Goal: Information Seeking & Learning: Learn about a topic

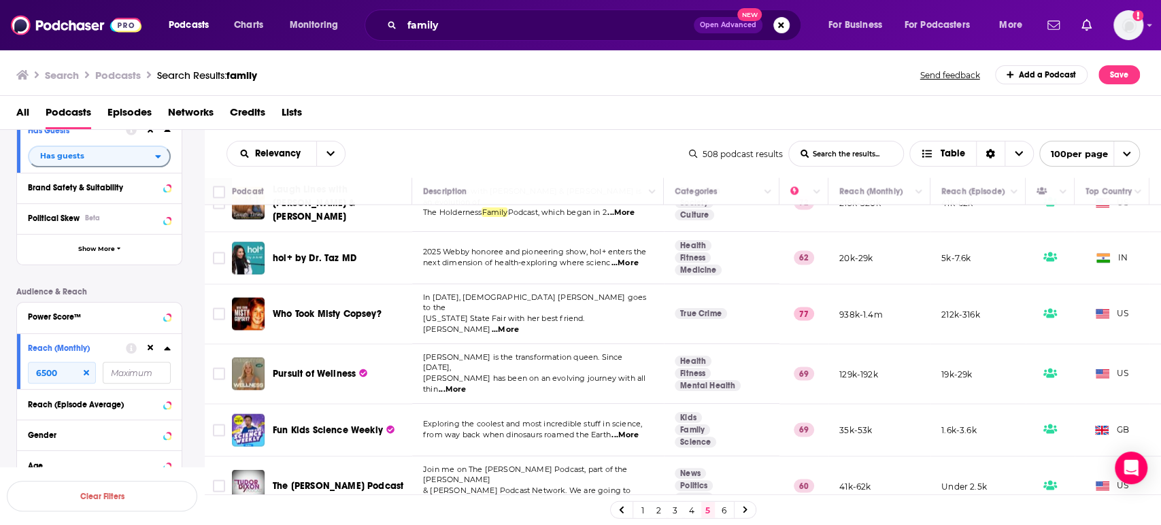
scroll to position [1781, 0]
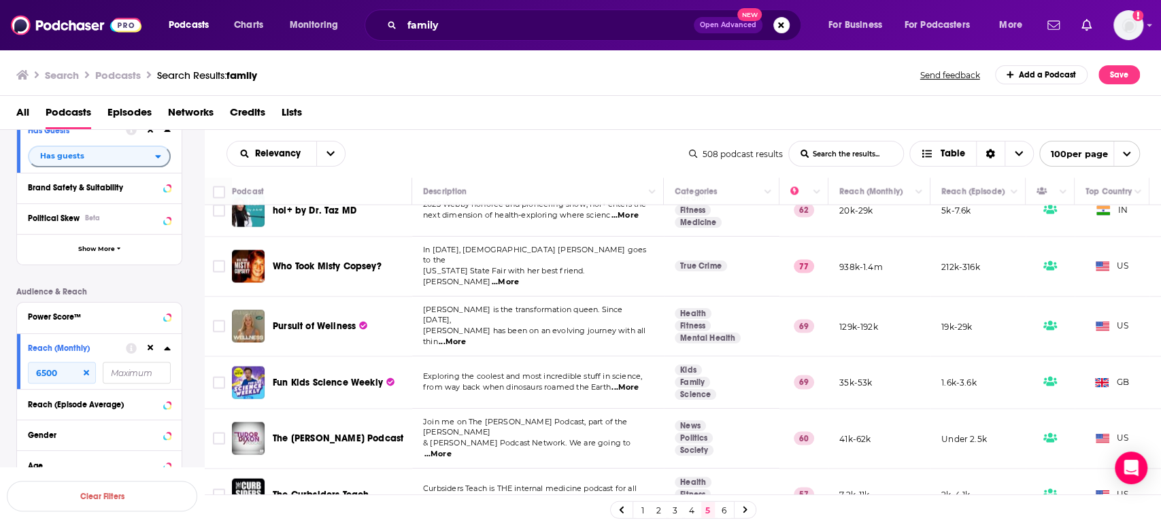
click at [451, 449] on span "...More" at bounding box center [437, 454] width 27 height 11
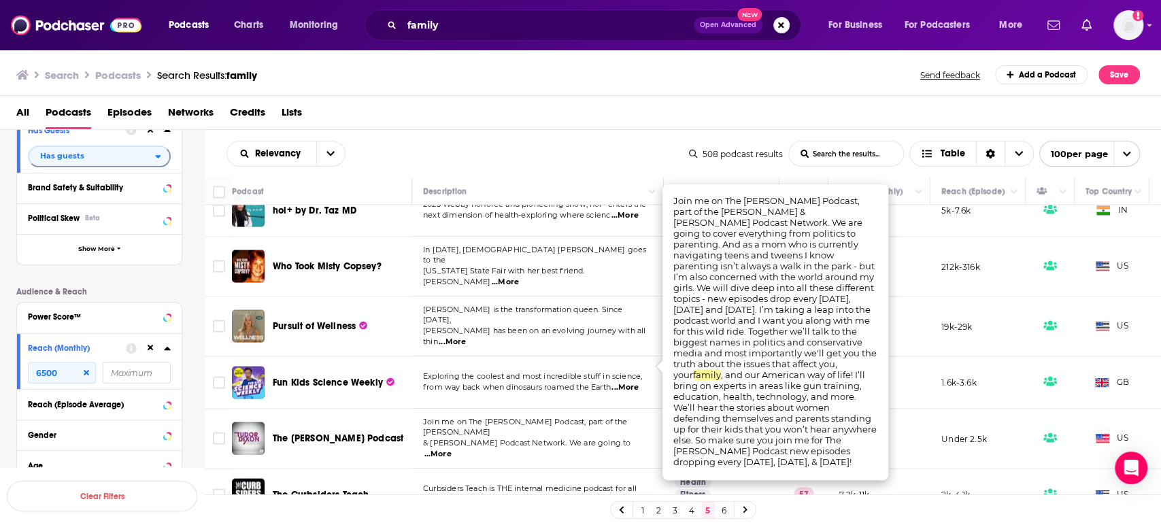
click at [451, 449] on span "...More" at bounding box center [437, 454] width 27 height 11
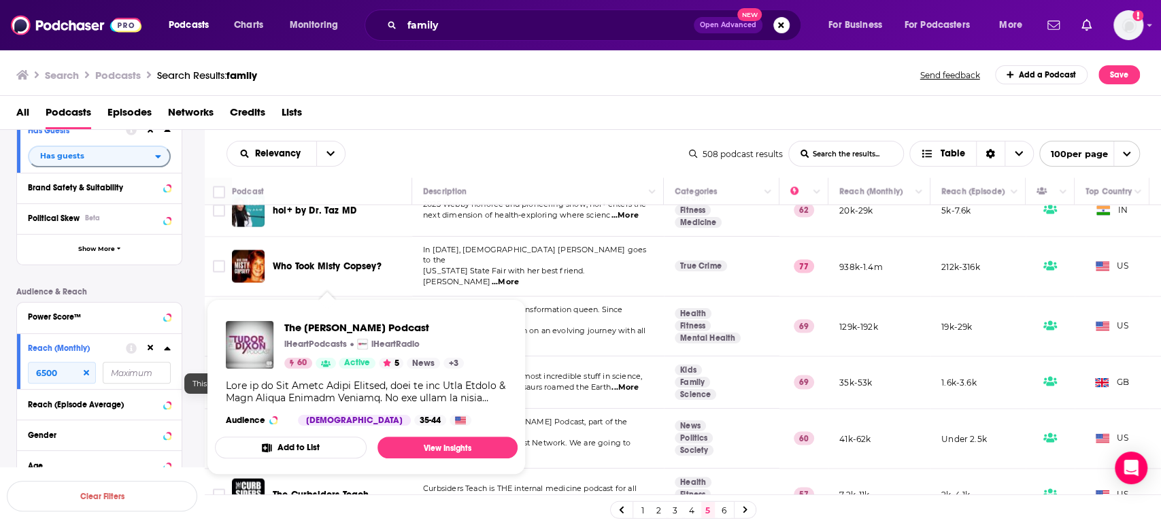
click at [358, 362] on span "Active" at bounding box center [357, 363] width 26 height 14
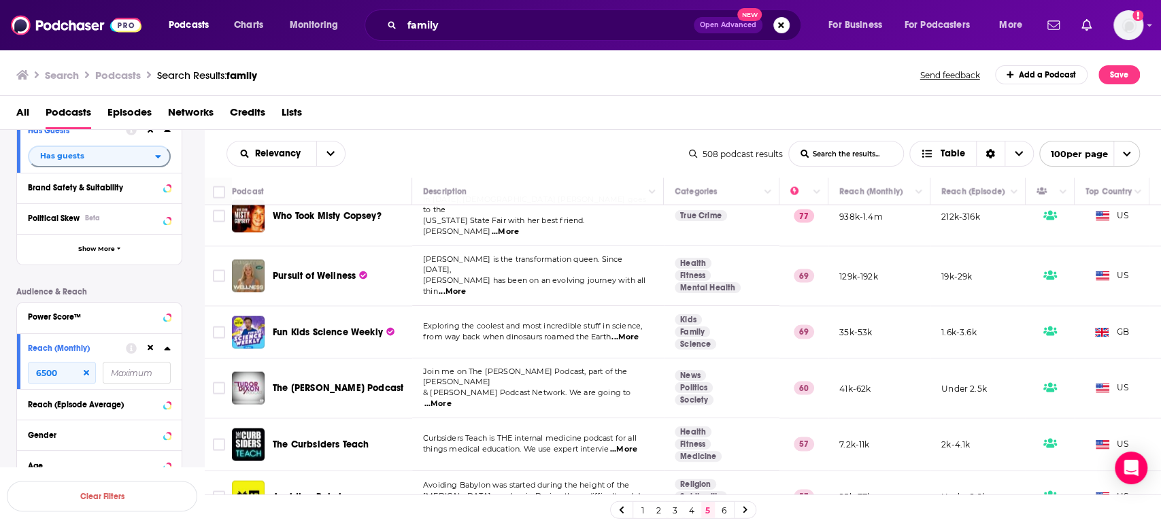
scroll to position [1932, 0]
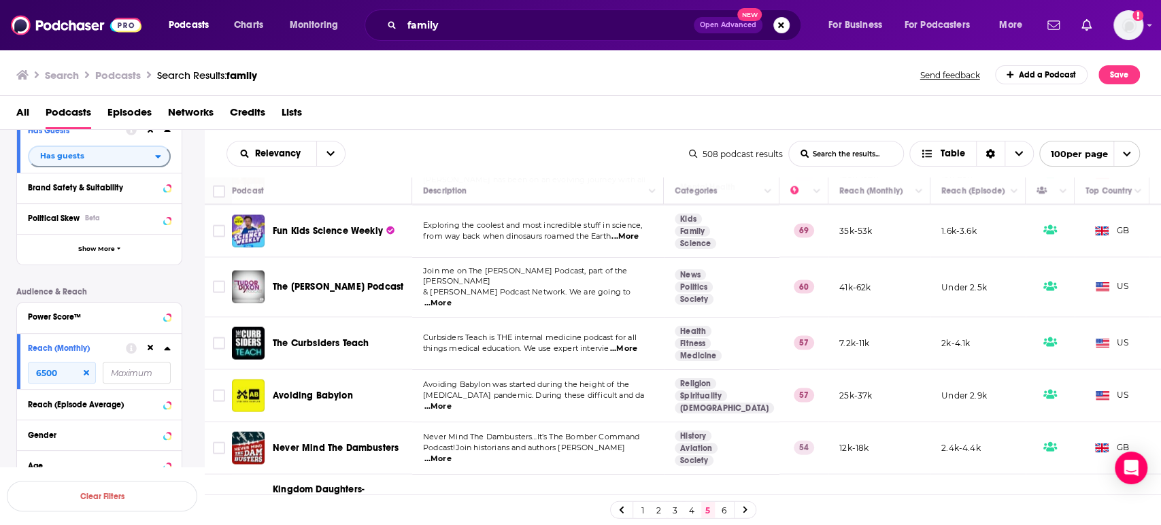
click at [451, 401] on span "...More" at bounding box center [437, 406] width 27 height 11
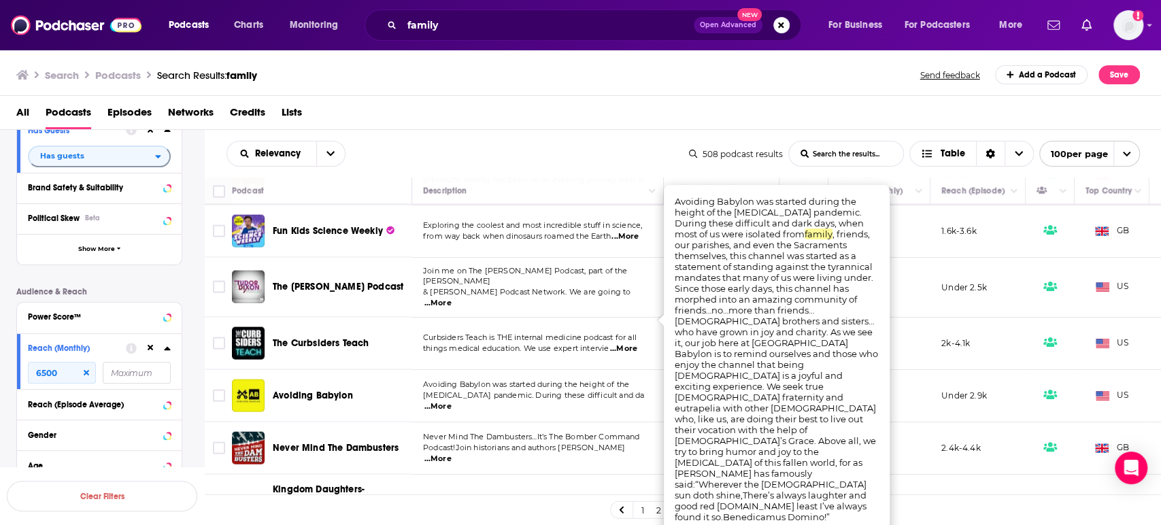
click at [451, 401] on span "...More" at bounding box center [437, 406] width 27 height 11
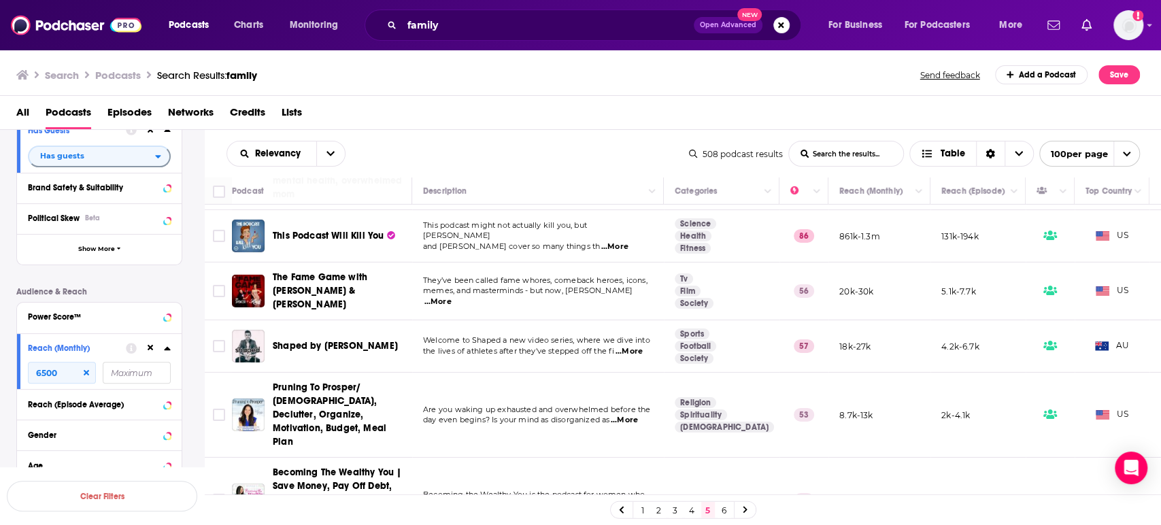
scroll to position [3066, 0]
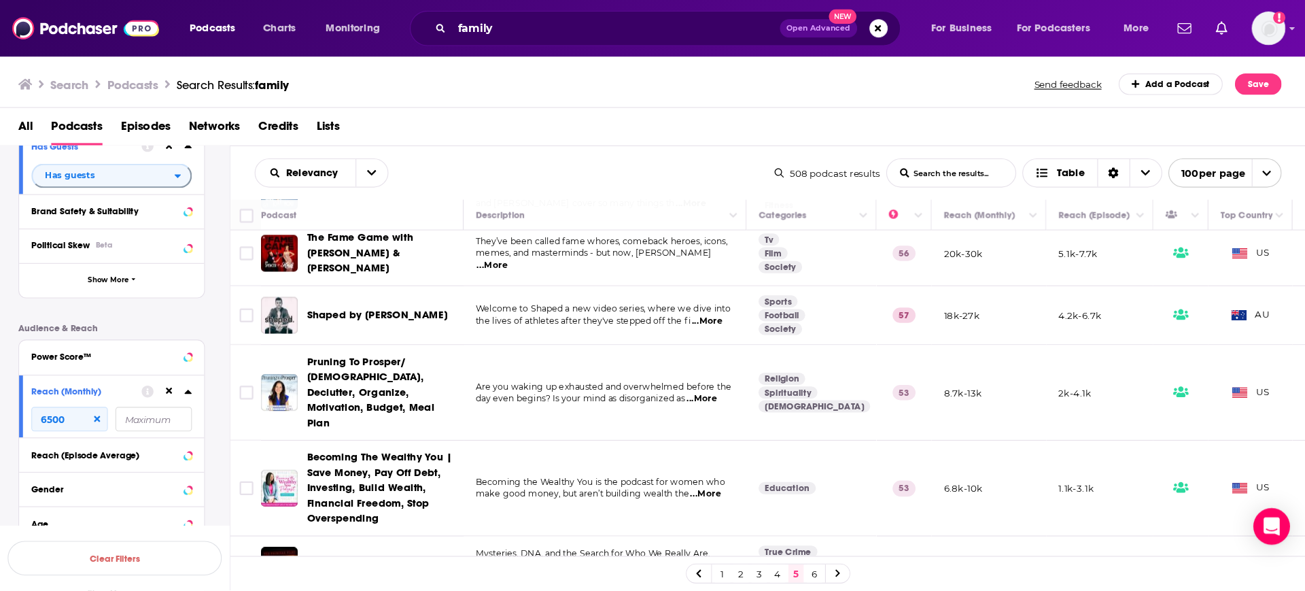
scroll to position [3141, 0]
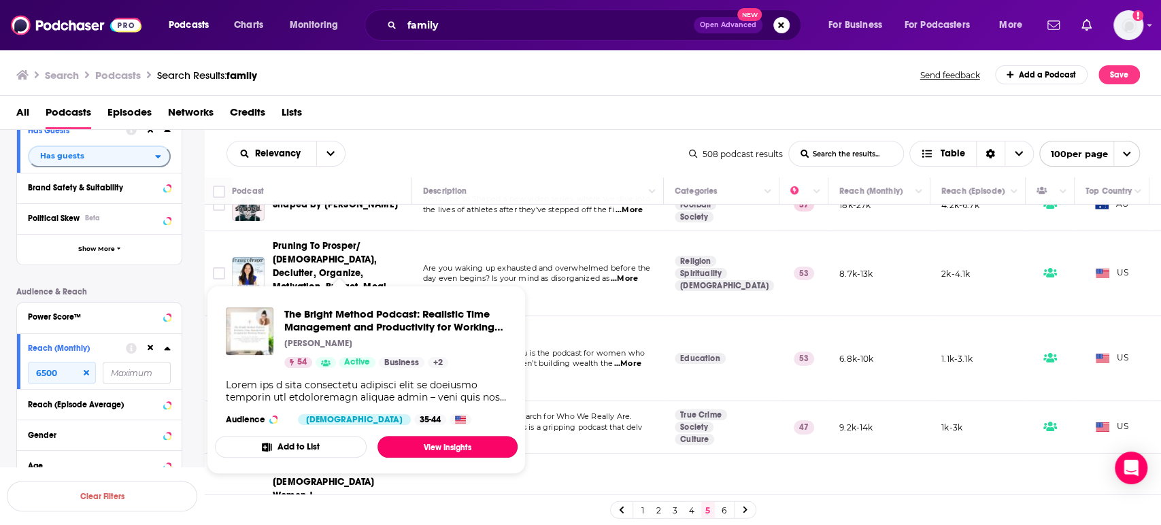
drag, startPoint x: 462, startPoint y: 449, endPoint x: 564, endPoint y: 16, distance: 445.0
click at [462, 449] on link "View Insights" at bounding box center [447, 447] width 140 height 22
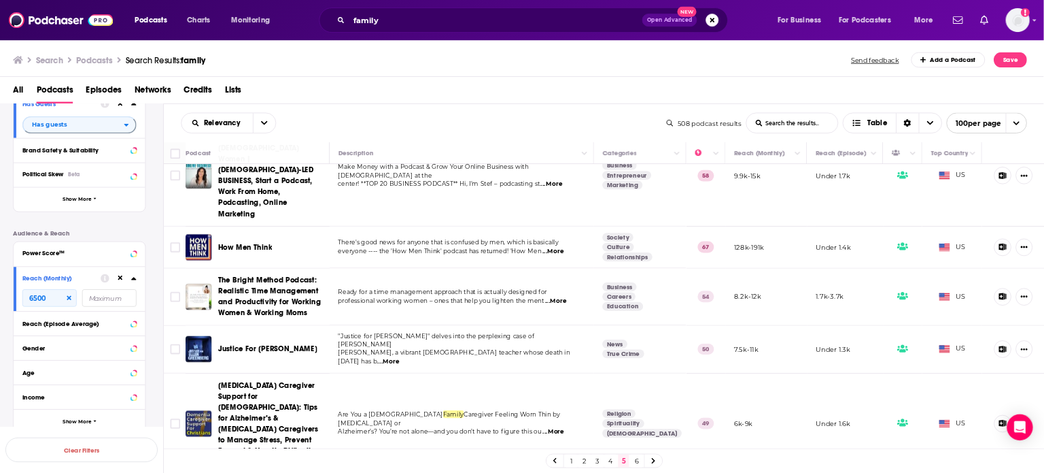
scroll to position [3481, 0]
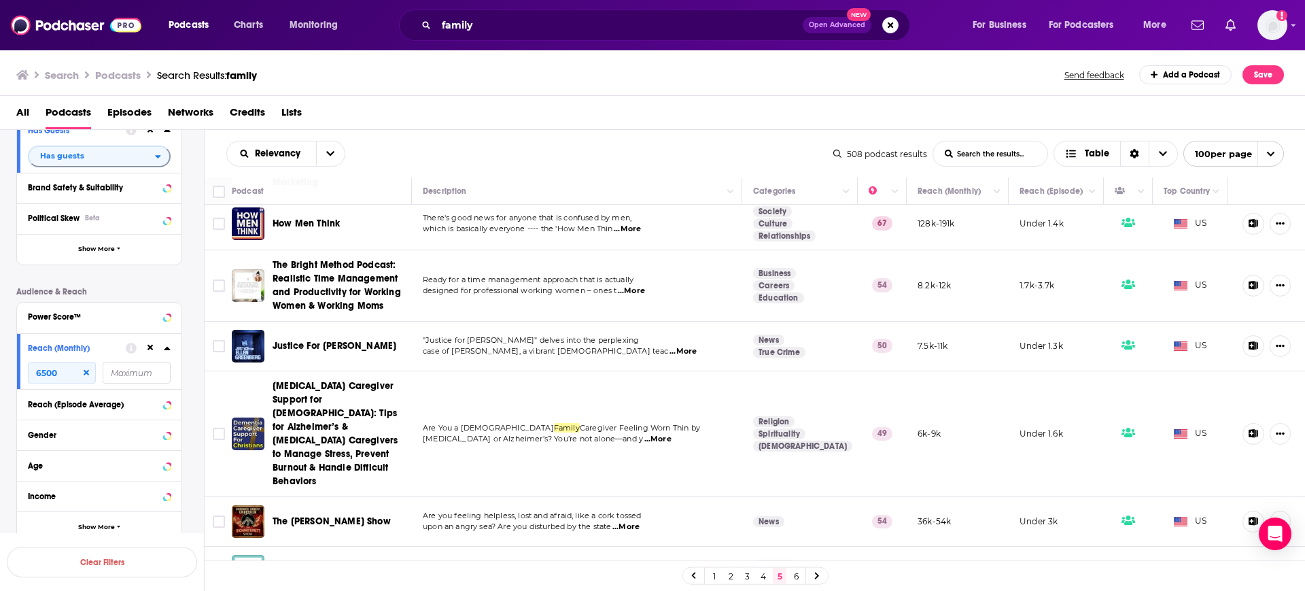
click at [649, 117] on div "All Podcasts Episodes Networks Credits Lists" at bounding box center [655, 115] width 1279 height 28
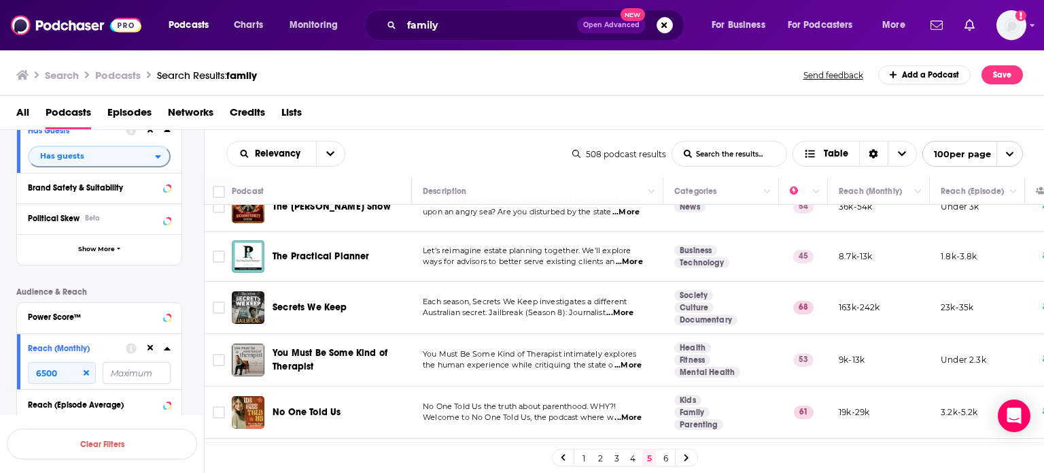
scroll to position [3906, 0]
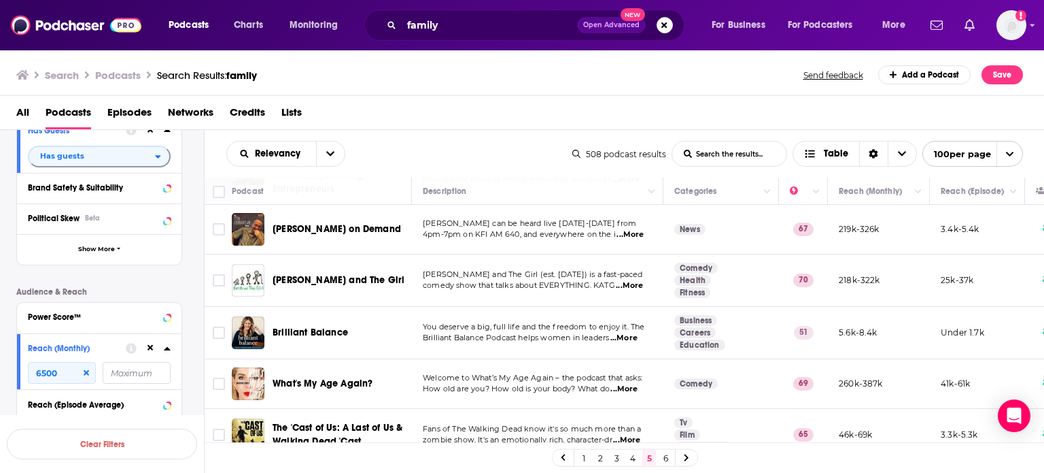
scroll to position [4314, 0]
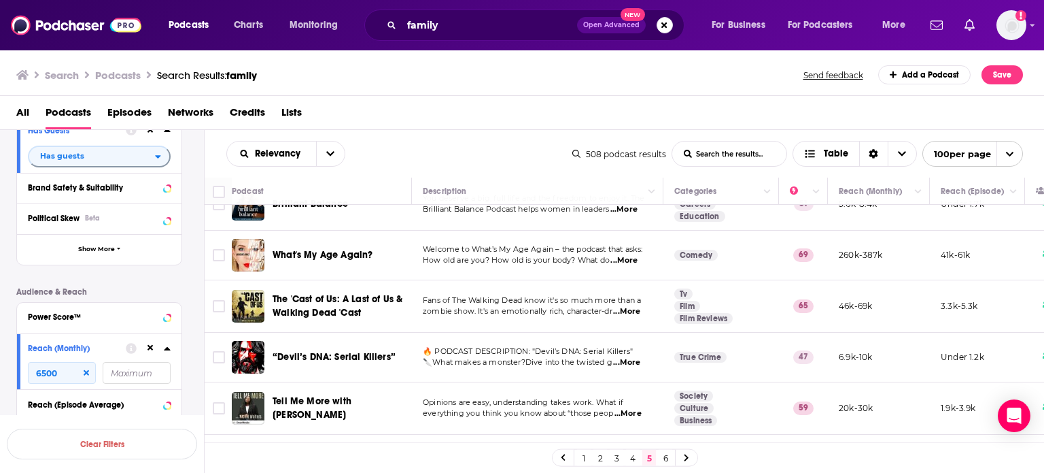
scroll to position [4450, 0]
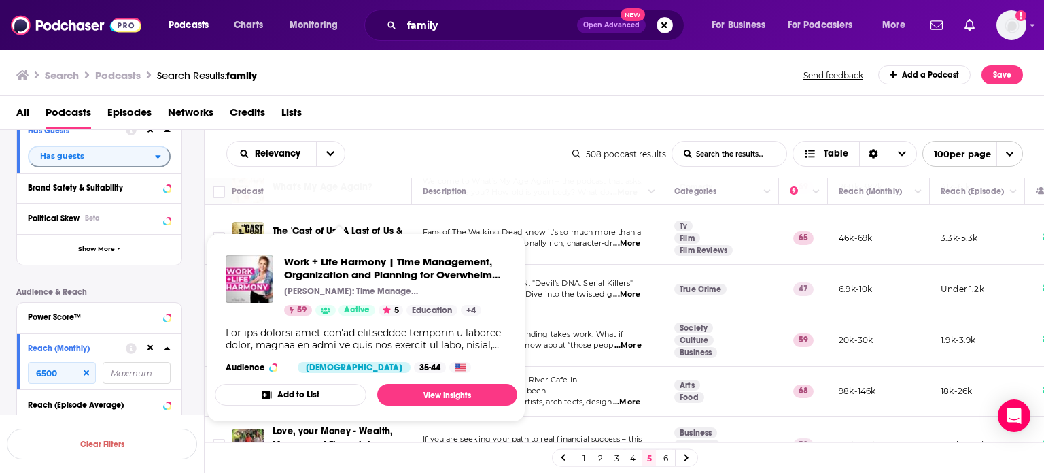
click at [305, 314] on span "59" at bounding box center [302, 310] width 10 height 14
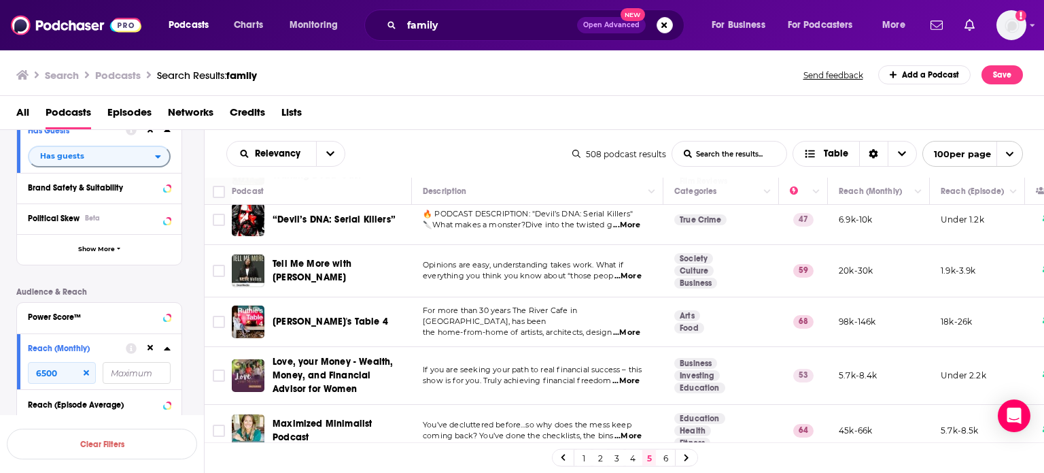
scroll to position [4586, 0]
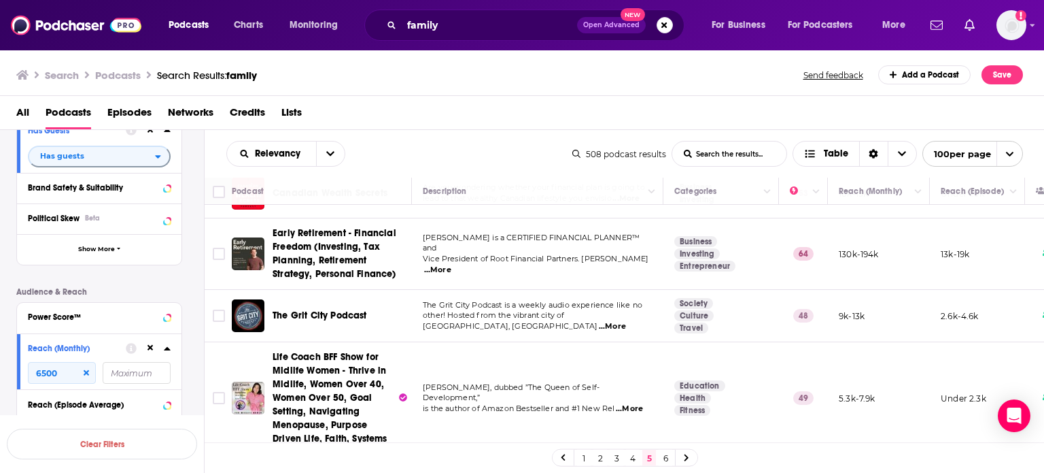
scroll to position [5478, 0]
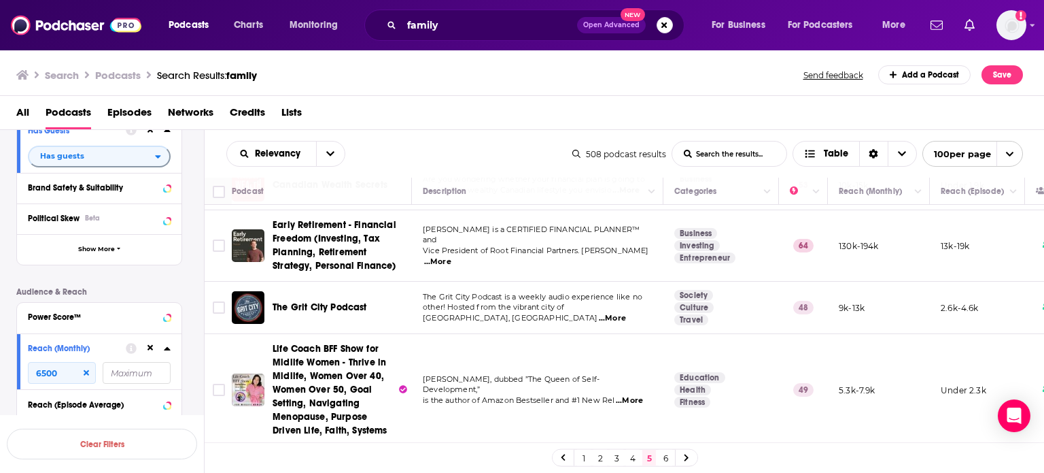
click at [670, 458] on link "6" at bounding box center [666, 457] width 14 height 16
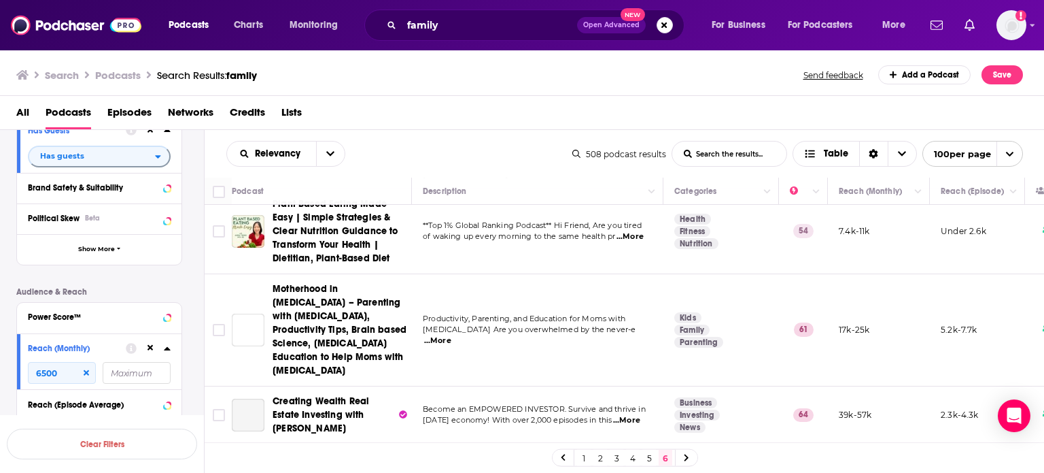
scroll to position [340, 0]
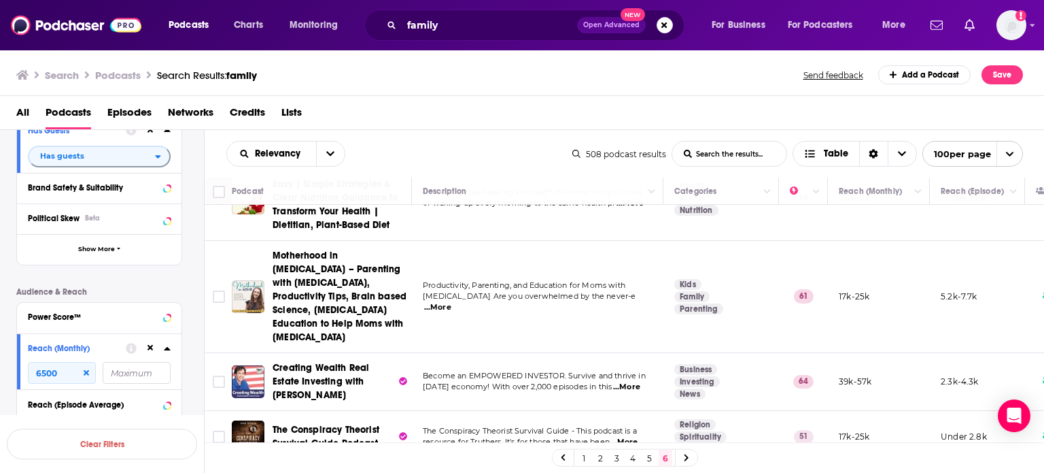
click at [451, 302] on span "...More" at bounding box center [437, 307] width 27 height 11
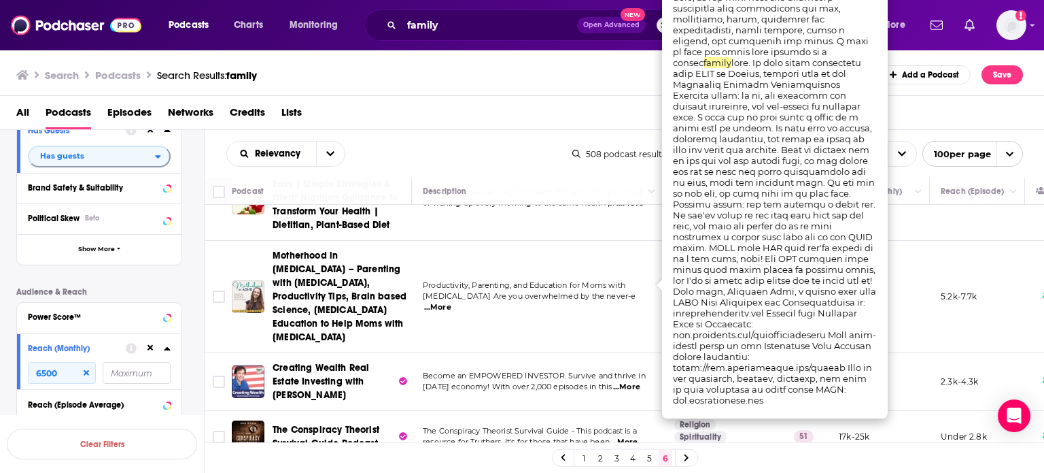
click at [451, 302] on span "...More" at bounding box center [437, 307] width 27 height 11
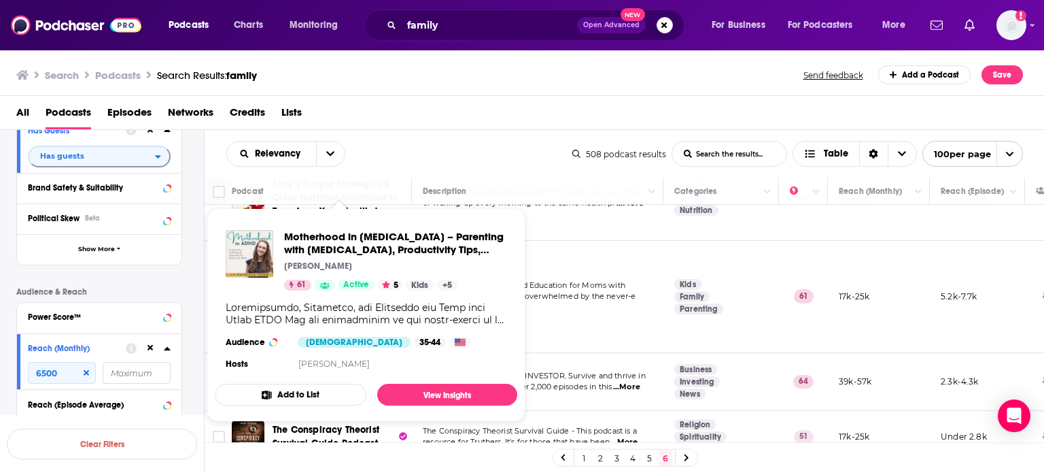
click at [346, 279] on div "Motherhood in ADHD – Parenting with ADHD, Productivity Tips, Brain based Scienc…" at bounding box center [395, 260] width 222 height 61
click at [424, 407] on span "Motherhood in ADHD – Parenting with ADHD, Productivity Tips, Brain based Scienc…" at bounding box center [366, 315] width 303 height 192
click at [422, 396] on link "View Insights" at bounding box center [447, 394] width 140 height 22
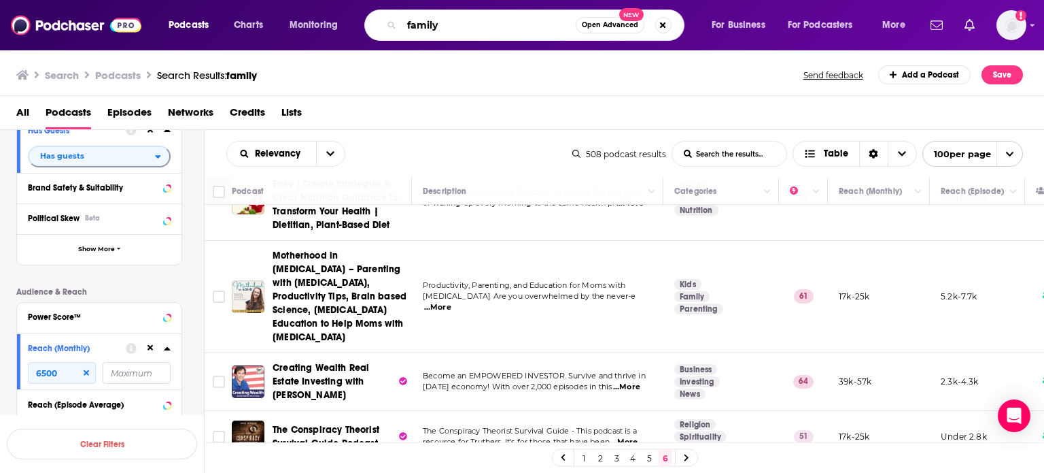
drag, startPoint x: 460, startPoint y: 18, endPoint x: 347, endPoint y: 7, distance: 112.7
click at [347, 7] on div "Podcasts Charts Monitoring family Open Advanced New For Business For Podcasters…" at bounding box center [522, 25] width 1044 height 50
type input "raising kids"
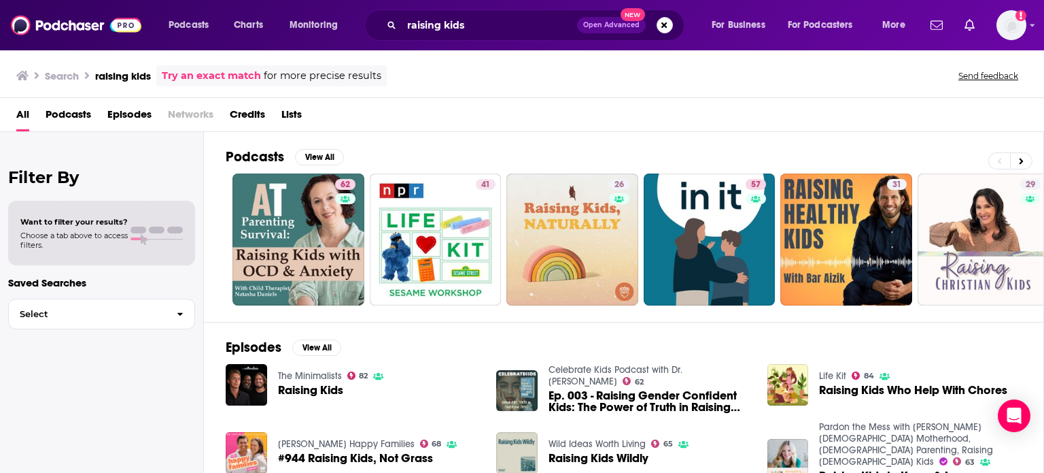
click at [74, 116] on span "Podcasts" at bounding box center [69, 117] width 46 height 28
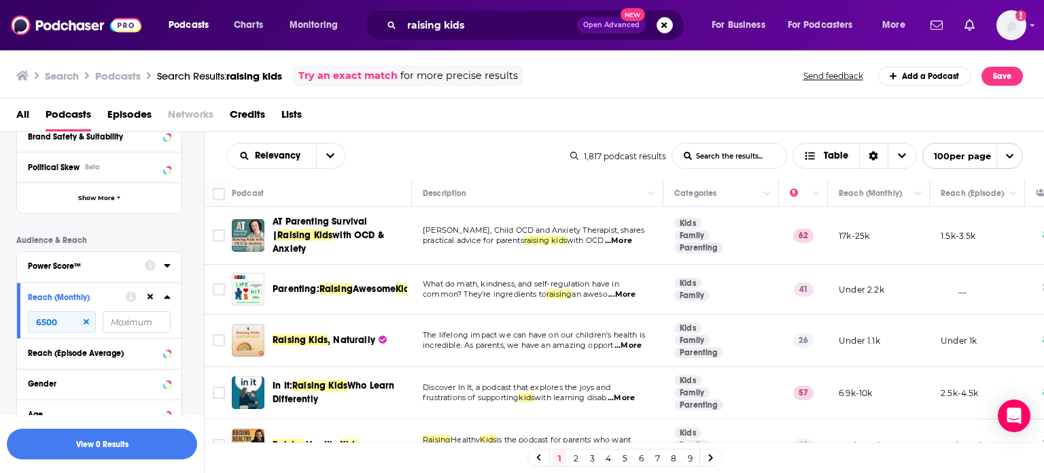
scroll to position [408, 0]
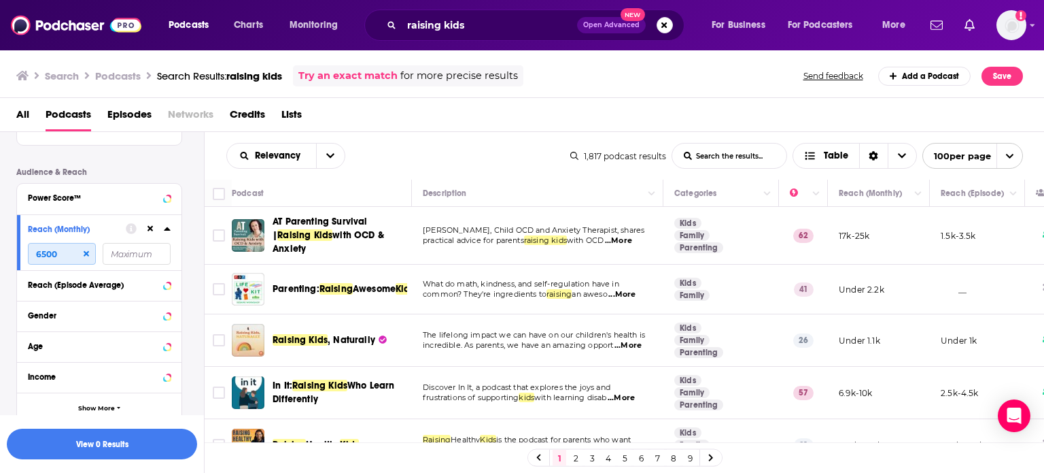
click at [67, 250] on input "6500" at bounding box center [62, 254] width 68 height 22
click at [92, 443] on button "View 0 Results" at bounding box center [102, 443] width 190 height 31
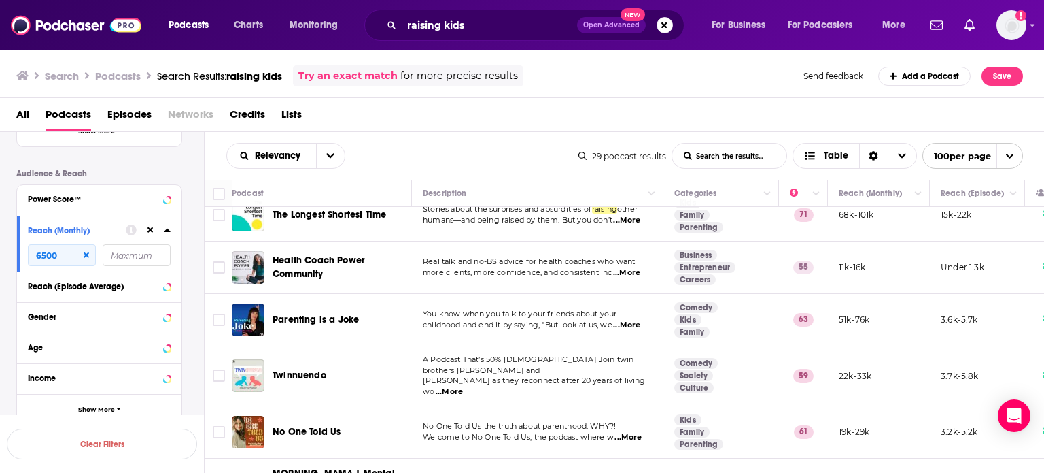
scroll to position [1256, 0]
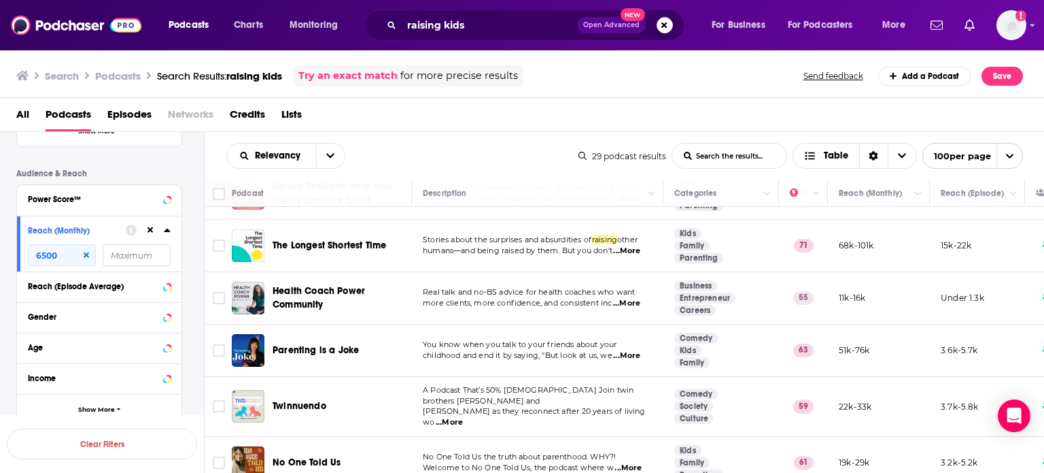
click at [634, 350] on span "...More" at bounding box center [626, 355] width 27 height 11
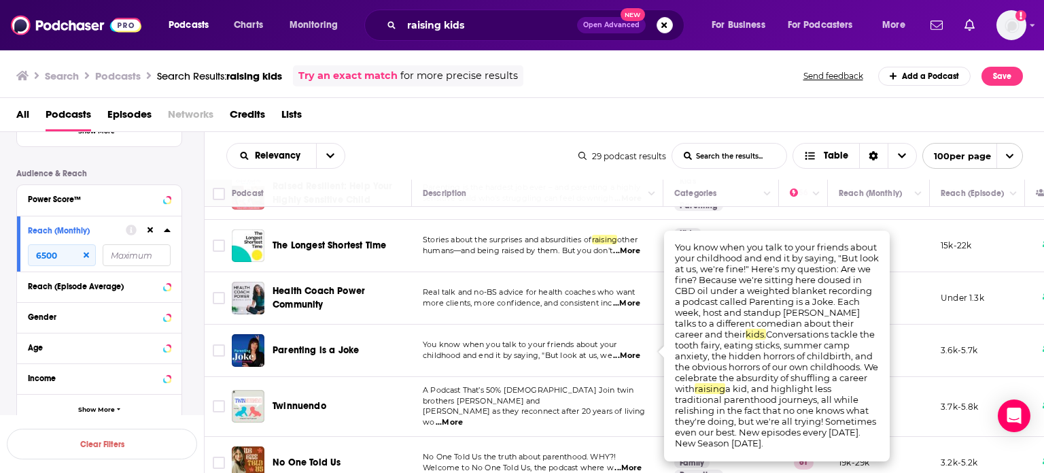
click at [634, 350] on span "...More" at bounding box center [626, 355] width 27 height 11
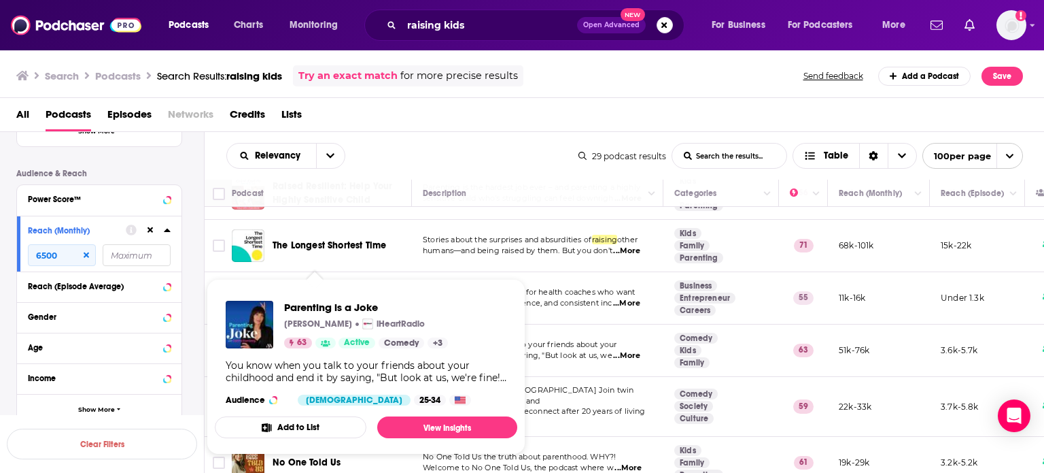
click at [329, 352] on div "Parenting is a Joke Ophira Eisenberg iHeartRadio 63 Active Comedy + 3 You know …" at bounding box center [366, 353] width 303 height 126
click at [456, 426] on link "View Insights" at bounding box center [447, 427] width 140 height 22
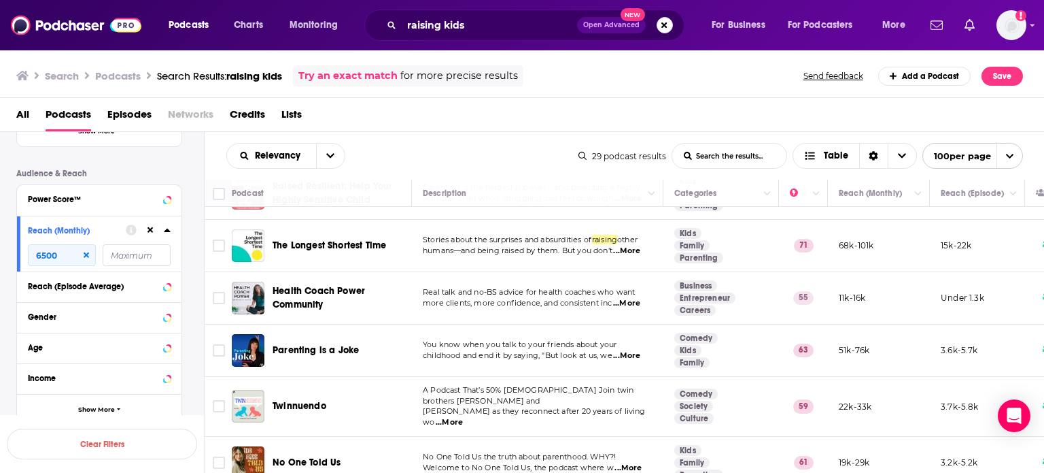
click at [364, 241] on span "The Longest Shortest Time" at bounding box center [330, 245] width 114 height 12
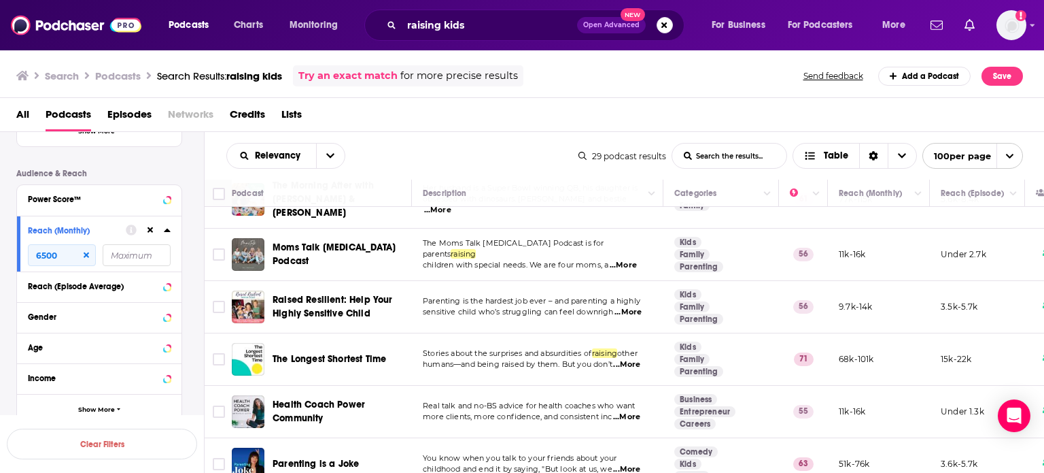
scroll to position [1120, 0]
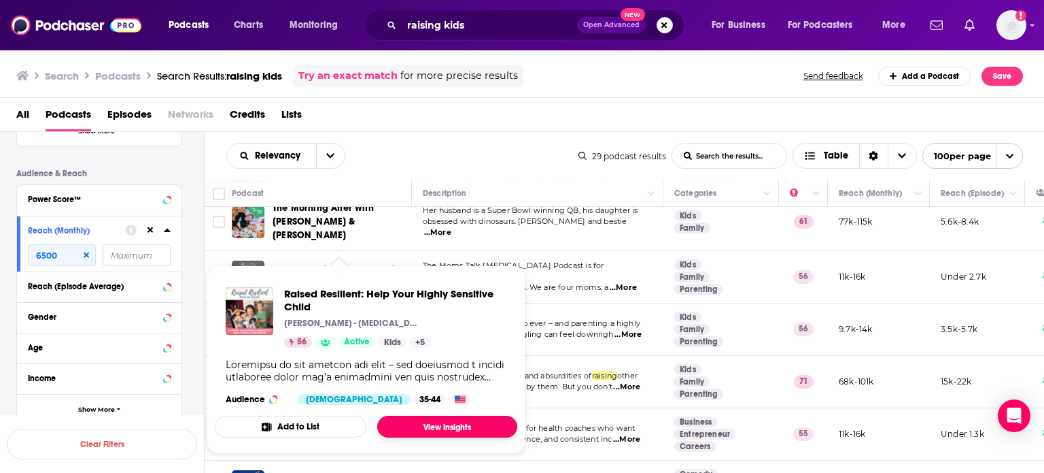
click at [451, 422] on link "View Insights" at bounding box center [447, 426] width 140 height 22
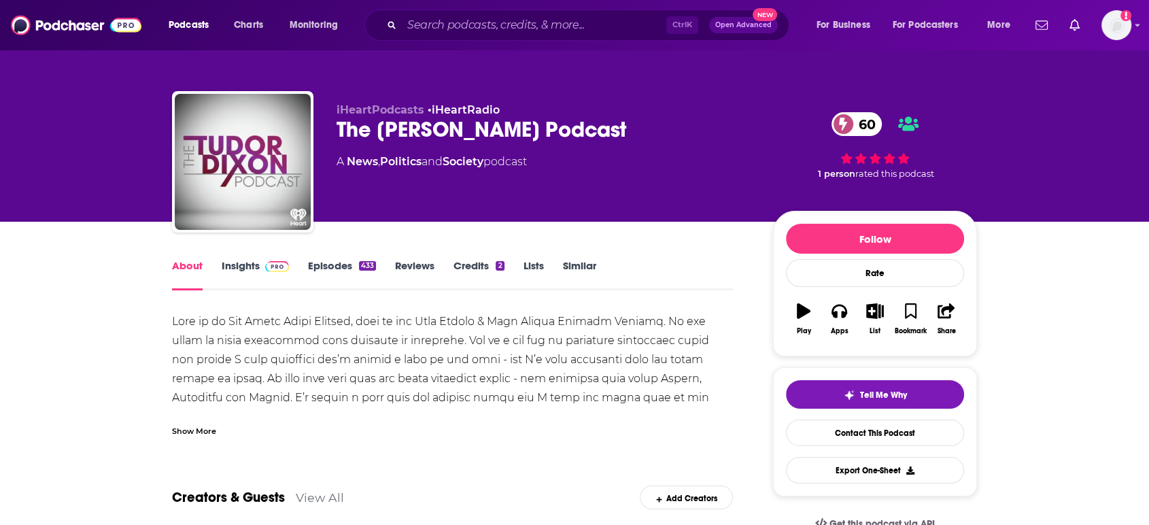
click at [243, 277] on link "Insights" at bounding box center [255, 274] width 67 height 31
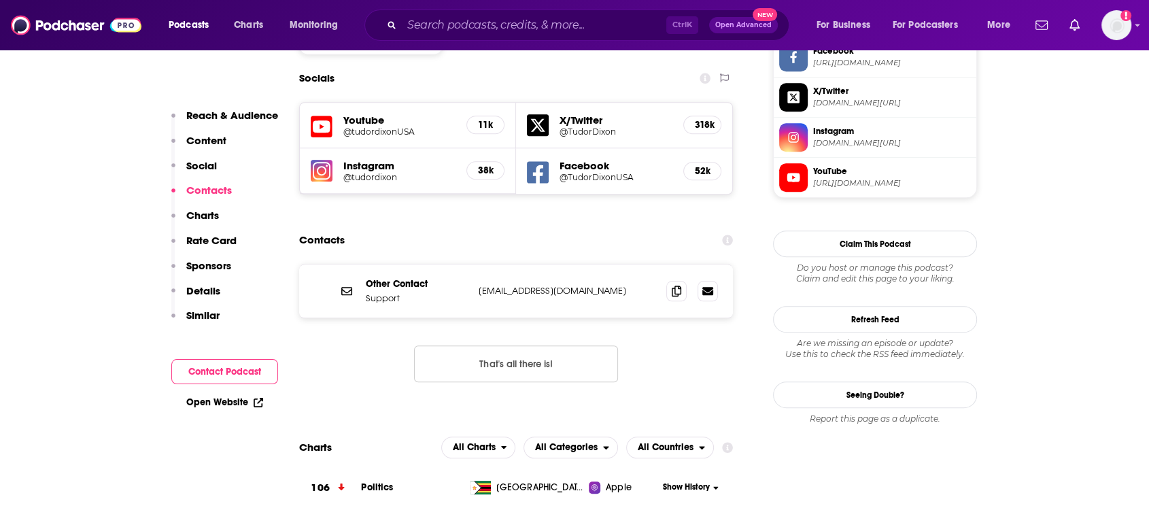
scroll to position [1057, 0]
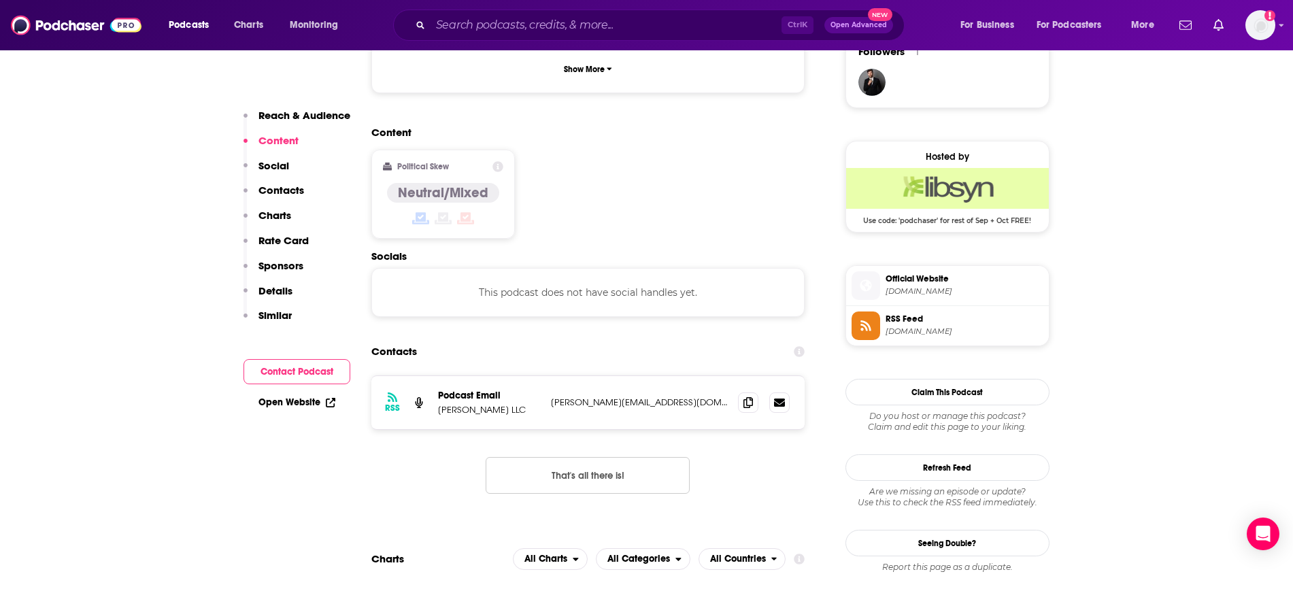
scroll to position [1020, 0]
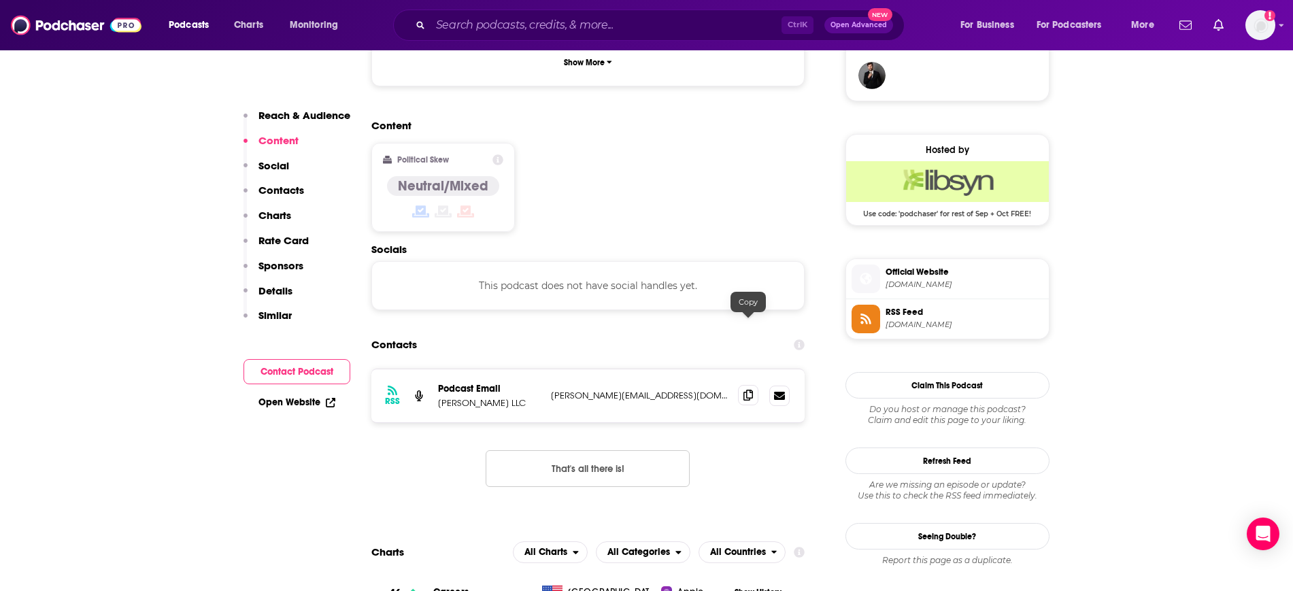
click at [749, 390] on icon at bounding box center [748, 395] width 10 height 11
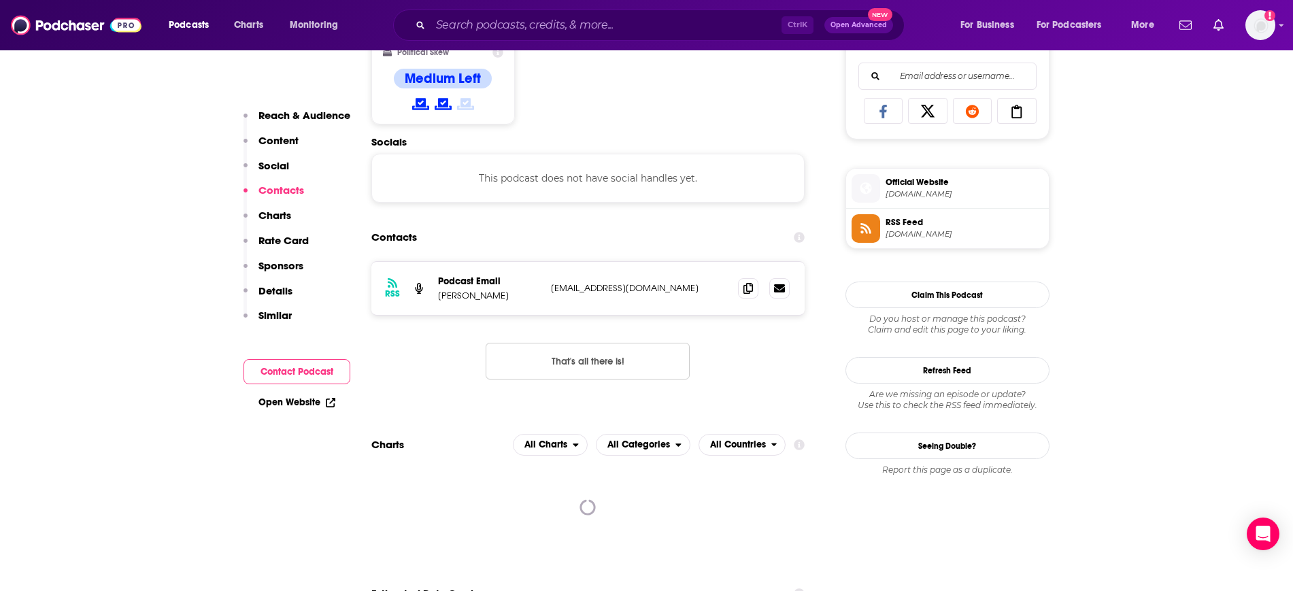
scroll to position [935, 0]
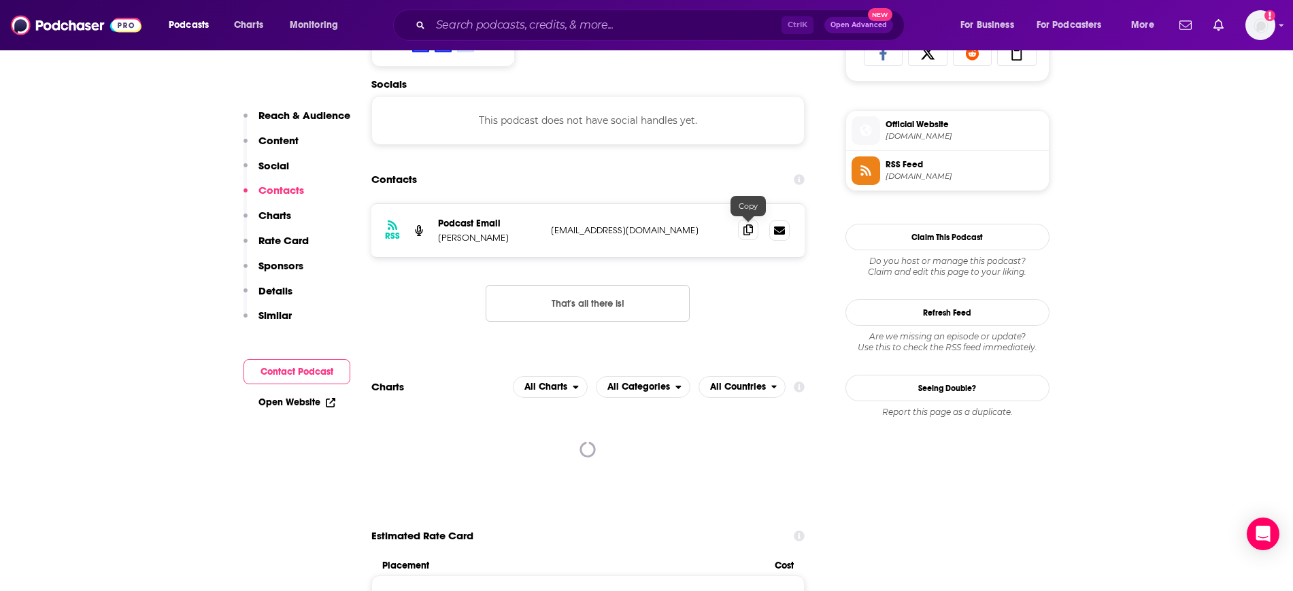
click at [744, 226] on icon at bounding box center [748, 229] width 10 height 11
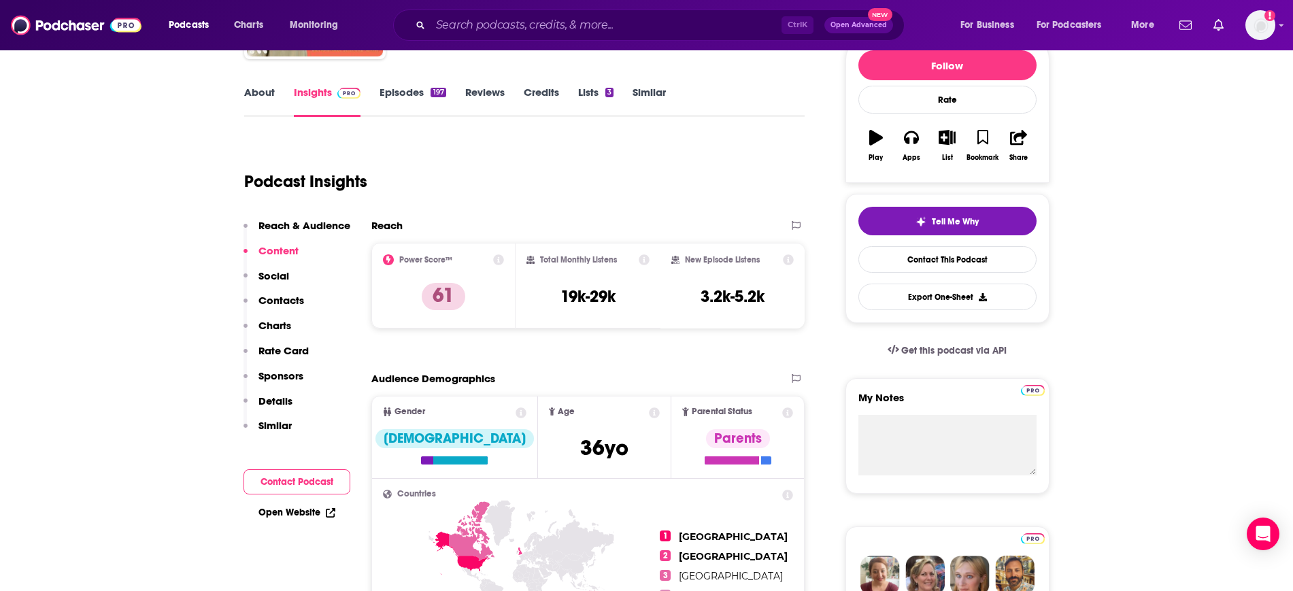
scroll to position [0, 0]
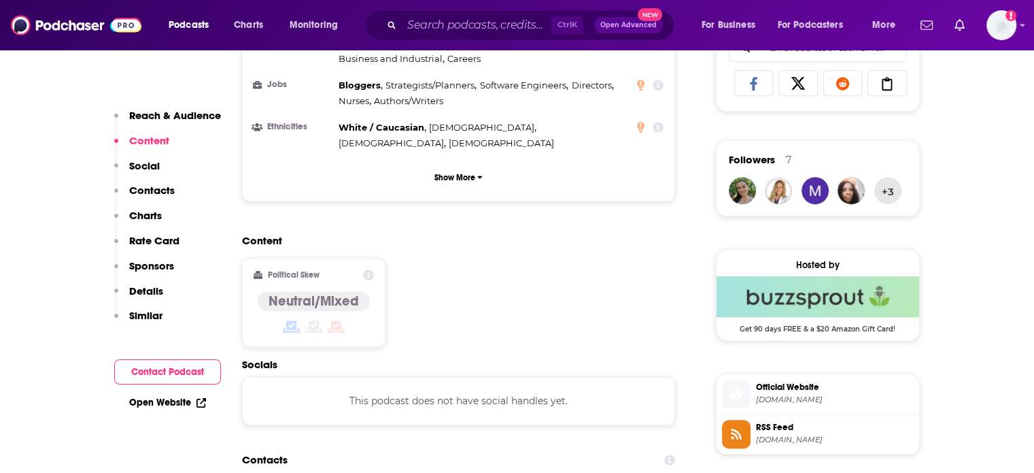
scroll to position [1020, 0]
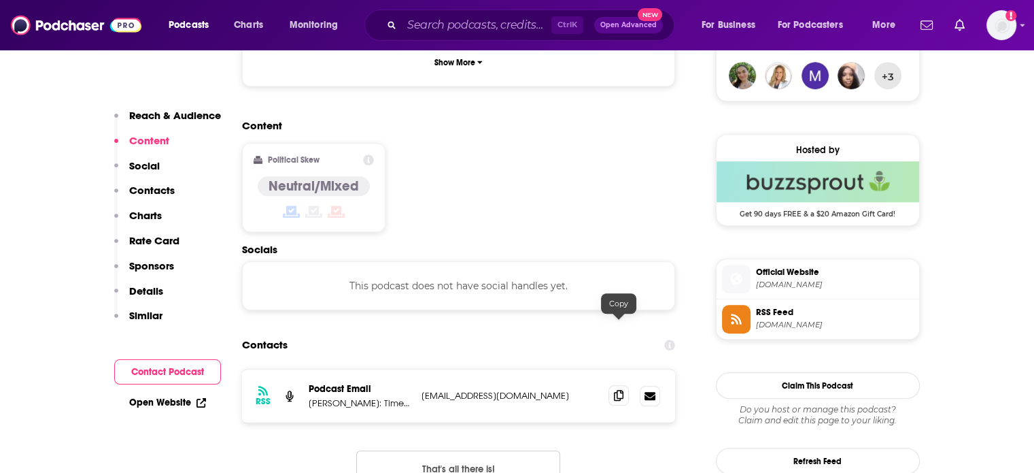
click at [626, 385] on span at bounding box center [619, 395] width 20 height 20
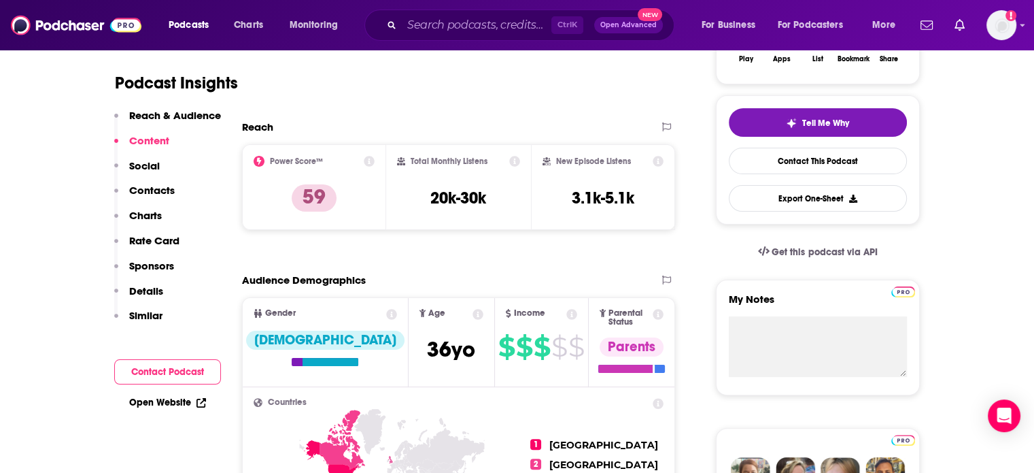
scroll to position [0, 0]
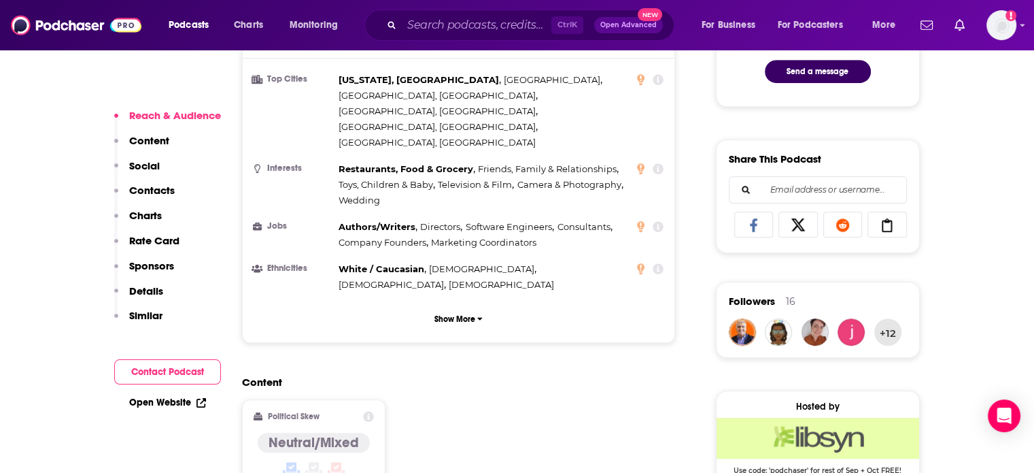
scroll to position [1020, 0]
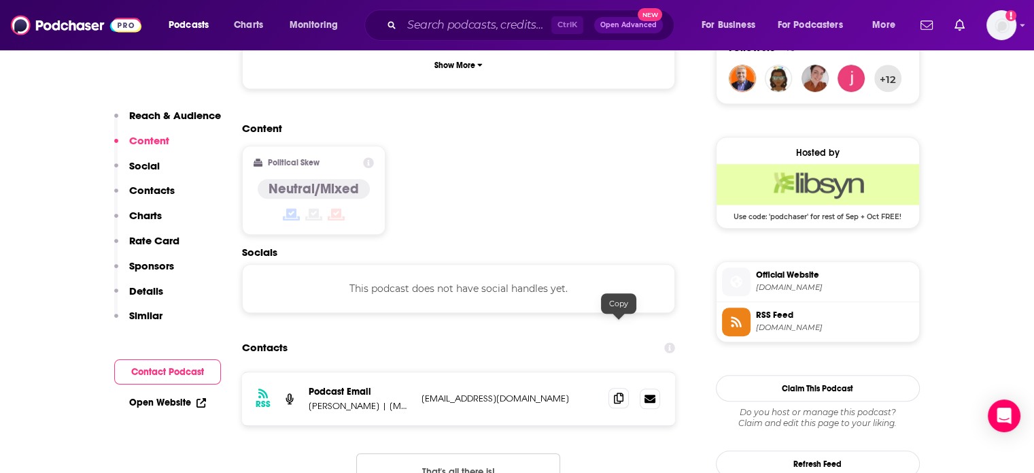
click at [615, 392] on icon at bounding box center [619, 397] width 10 height 11
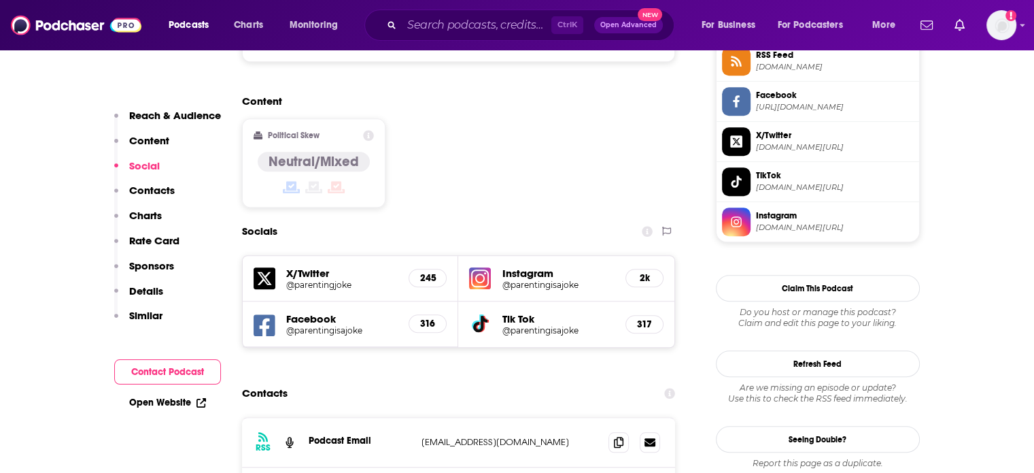
scroll to position [1180, 0]
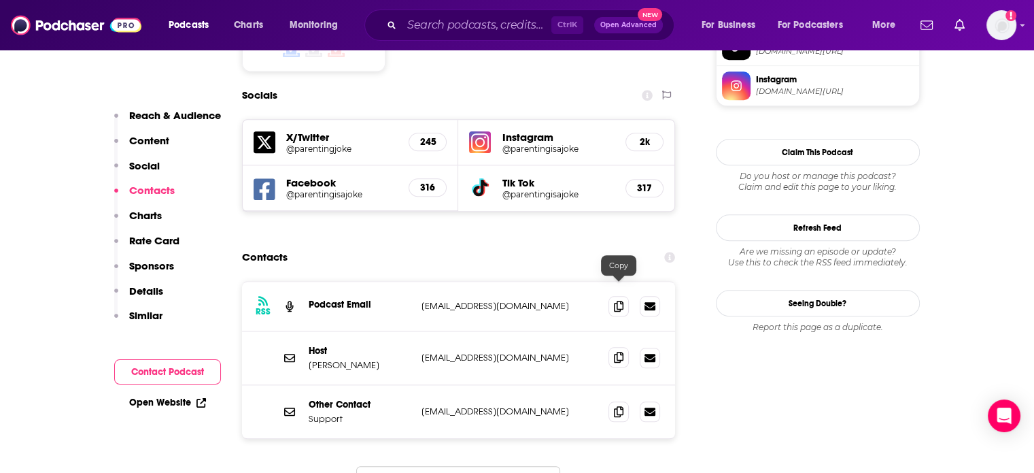
click at [626, 347] on span at bounding box center [619, 357] width 20 height 20
click at [623, 300] on icon at bounding box center [619, 305] width 10 height 11
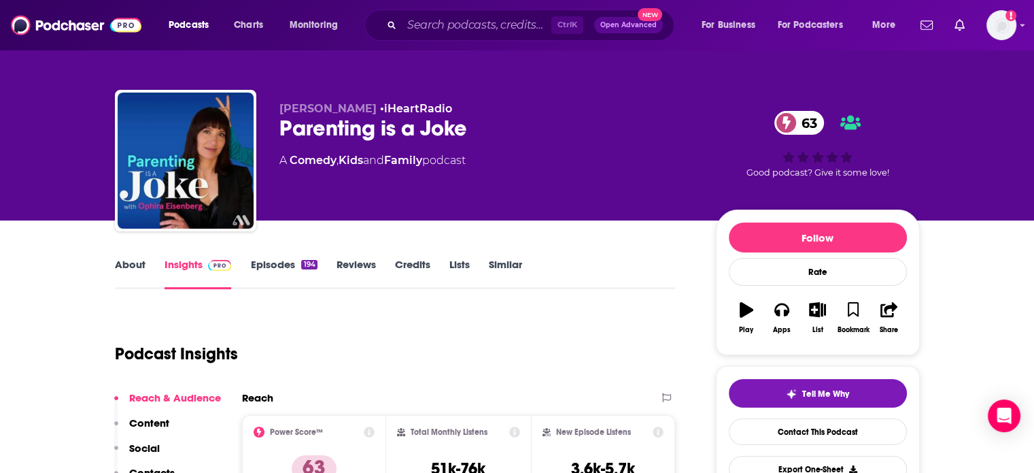
scroll to position [0, 0]
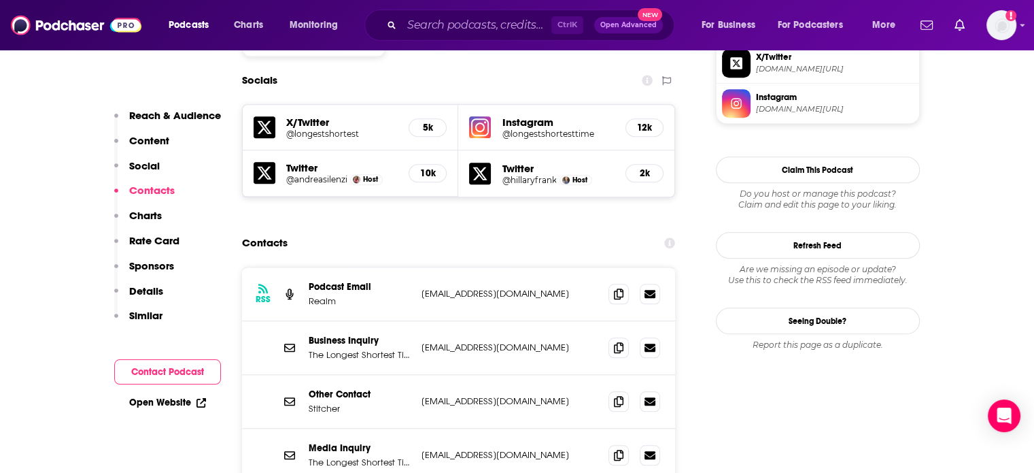
scroll to position [1224, 0]
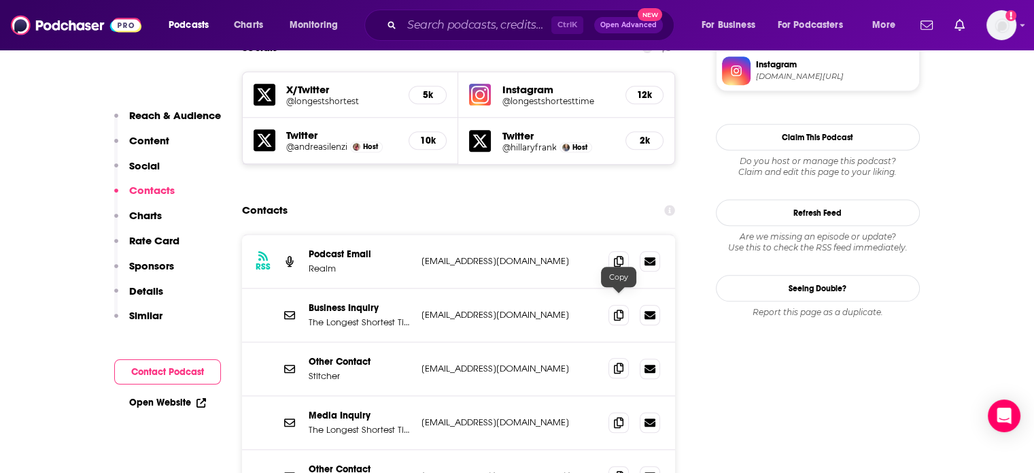
click at [623, 358] on span at bounding box center [619, 368] width 20 height 20
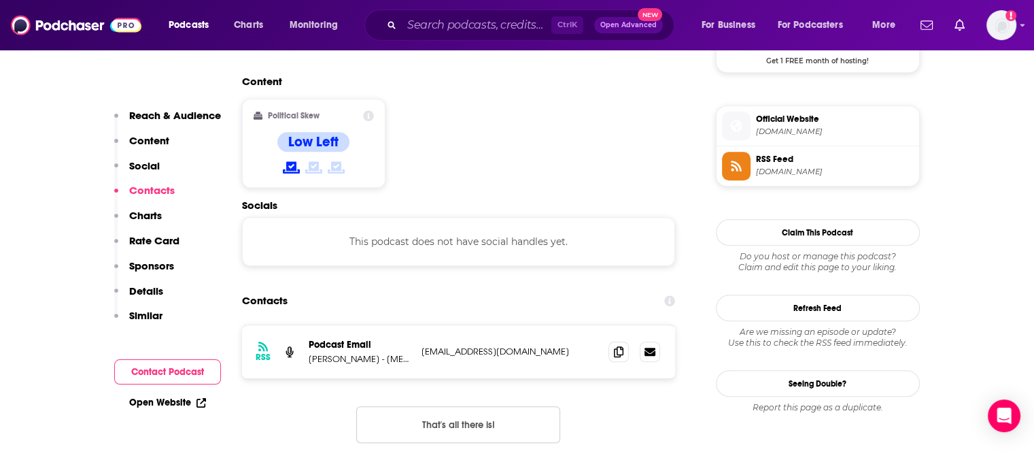
scroll to position [1088, 0]
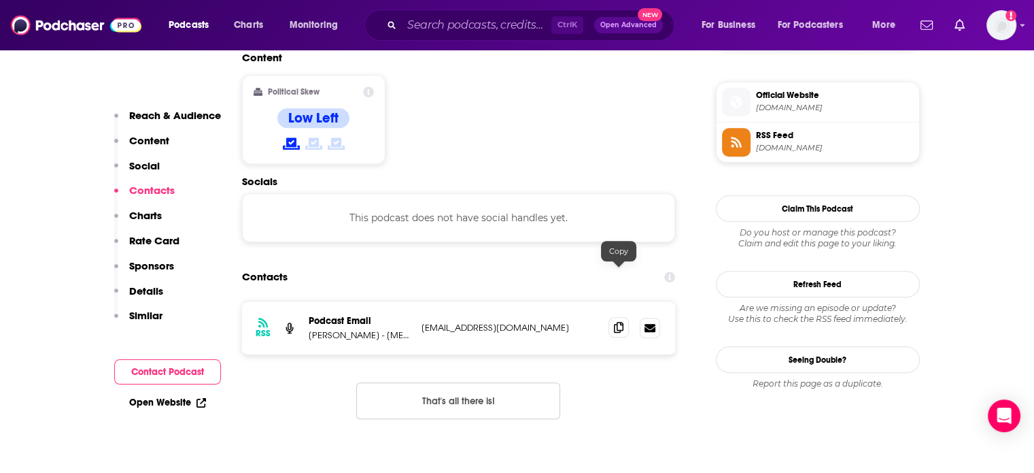
click at [617, 322] on icon at bounding box center [619, 327] width 10 height 11
